Goal: Task Accomplishment & Management: Use online tool/utility

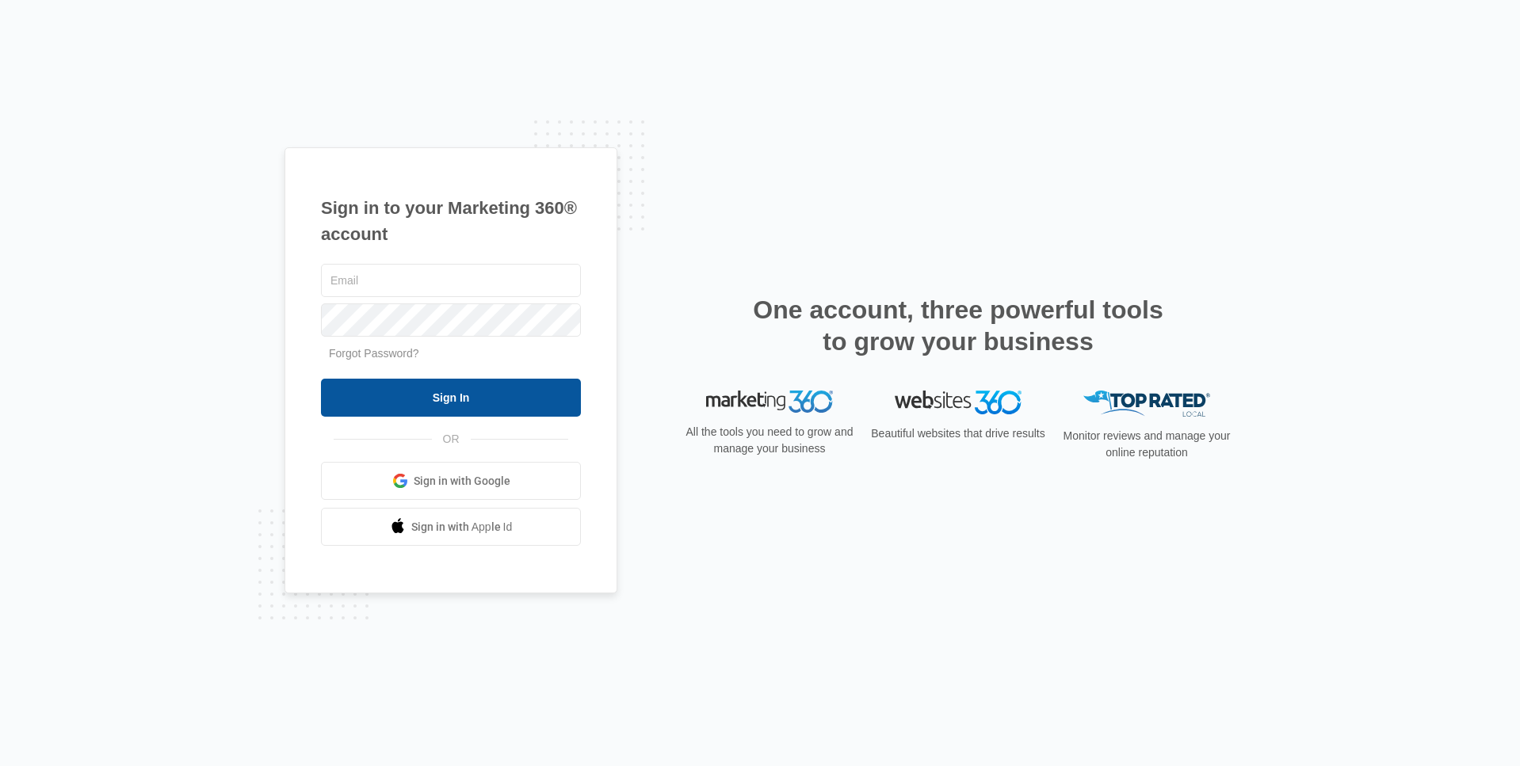
type input "[PERSON_NAME][EMAIL_ADDRESS][PERSON_NAME][DOMAIN_NAME]"
click at [486, 404] on input "Sign In" at bounding box center [451, 398] width 260 height 38
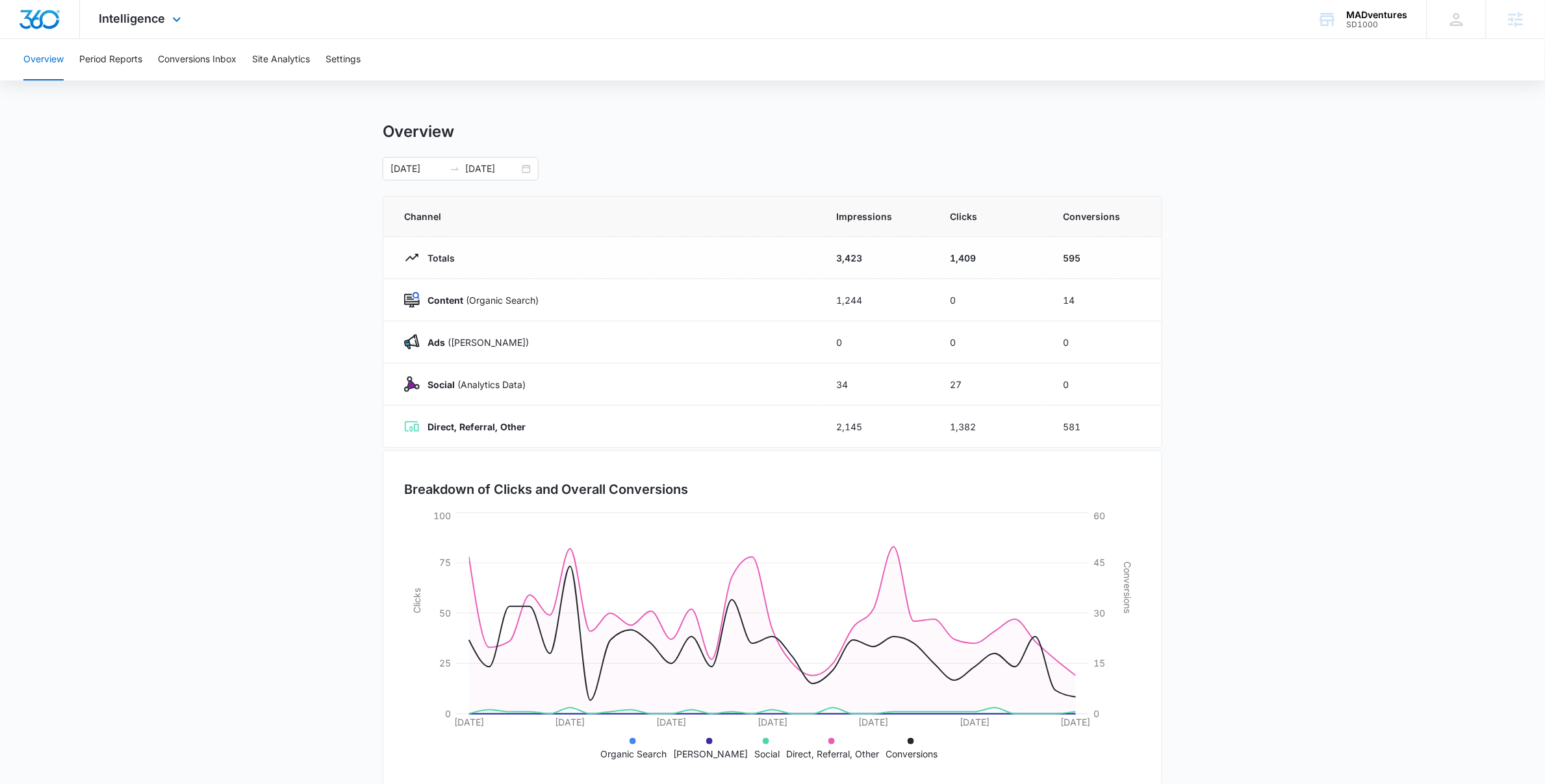
click at [130, 28] on div "Intelligence Apps Reputation Websites Forms CRM Email Social Shop Content Ads I…" at bounding box center [141, 19] width 124 height 39
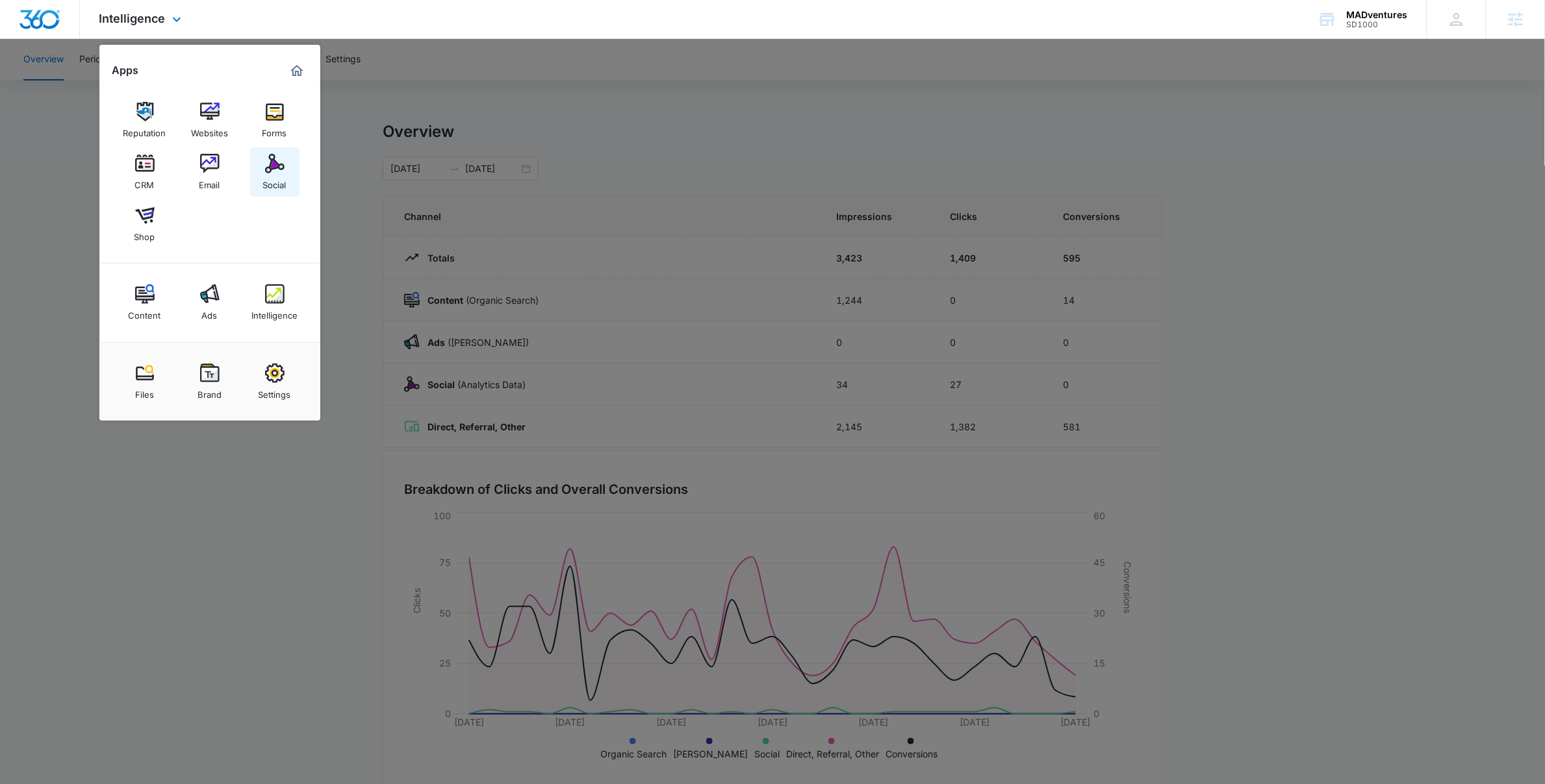
click at [284, 165] on img at bounding box center [275, 164] width 20 height 20
